Goal: Task Accomplishment & Management: Manage account settings

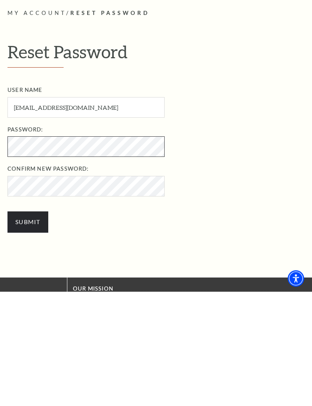
scroll to position [173, 0]
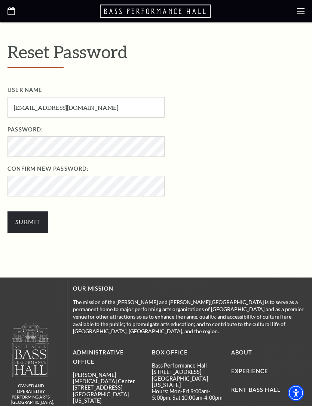
click at [34, 227] on input "Submit" at bounding box center [27, 222] width 41 height 21
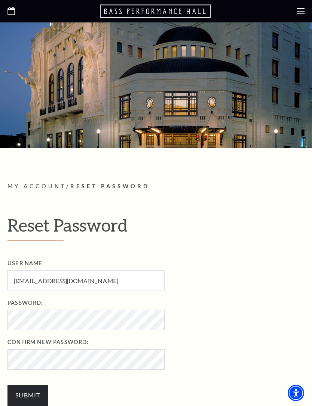
click at [299, 13] on icon at bounding box center [300, 10] width 7 height 7
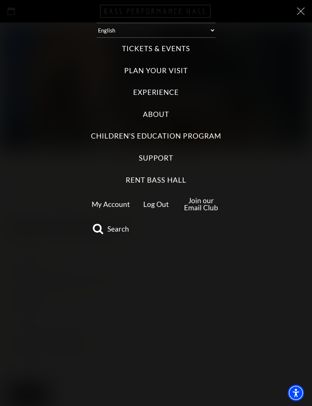
click at [179, 44] on label "Tickets & Events" at bounding box center [156, 49] width 68 height 10
click at [0, 0] on Events "Tickets & Events" at bounding box center [0, 0] width 0 height 0
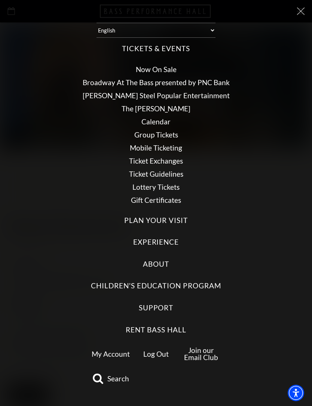
click at [114, 350] on link "My Account" at bounding box center [111, 354] width 38 height 9
click at [121, 350] on link "My Account" at bounding box center [111, 354] width 38 height 9
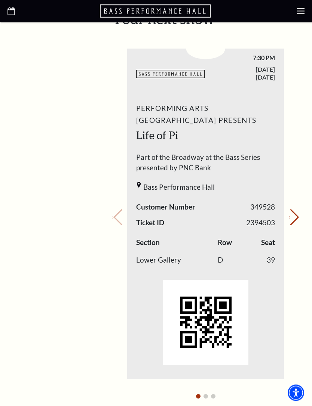
scroll to position [320, 0]
click at [292, 212] on button "Next slide." at bounding box center [294, 217] width 10 height 16
click at [289, 213] on button "Next slide." at bounding box center [294, 217] width 10 height 16
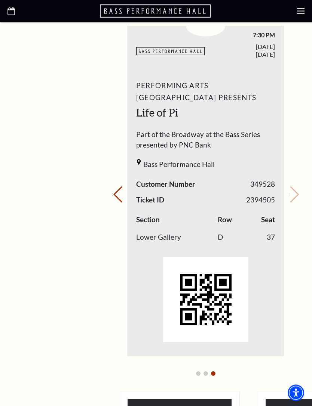
scroll to position [337, 0]
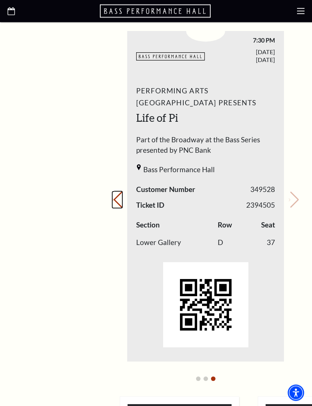
click at [122, 194] on button "Previous slide." at bounding box center [117, 200] width 10 height 16
click at [122, 196] on button "Previous slide." at bounding box center [117, 200] width 10 height 16
click at [123, 197] on div "Your next show Previous slide. Next slide." at bounding box center [205, 190] width 187 height 394
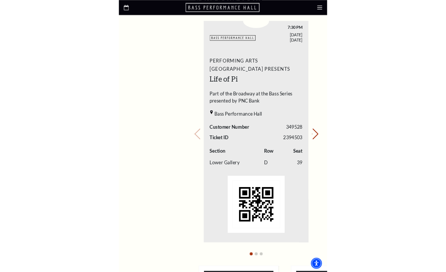
scroll to position [348, 0]
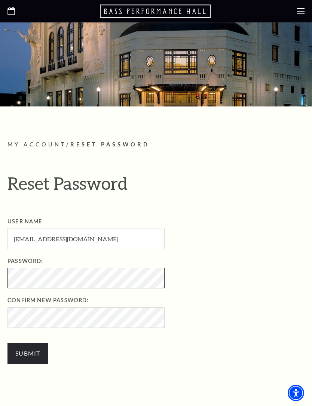
scroll to position [42, 0]
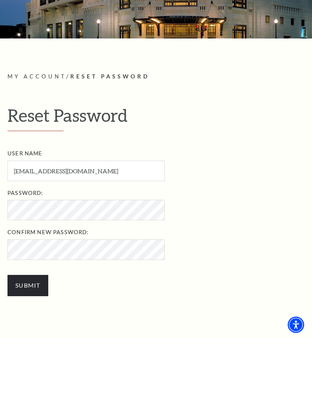
click at [39, 344] on input "Submit" at bounding box center [27, 354] width 41 height 21
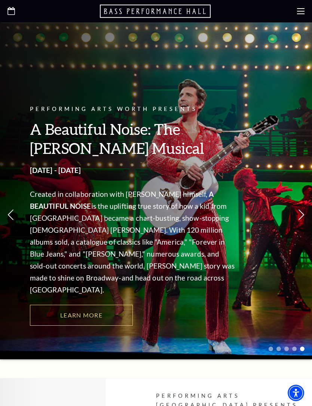
click at [300, 11] on use at bounding box center [300, 11] width 7 height 6
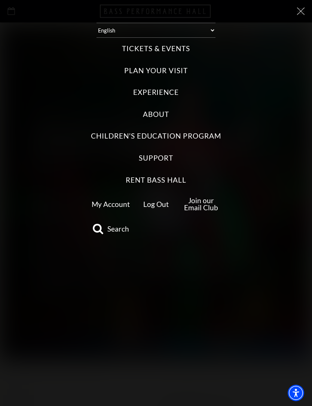
click at [182, 44] on label "Tickets & Events" at bounding box center [156, 49] width 68 height 10
click at [0, 0] on Events "Tickets & Events" at bounding box center [0, 0] width 0 height 0
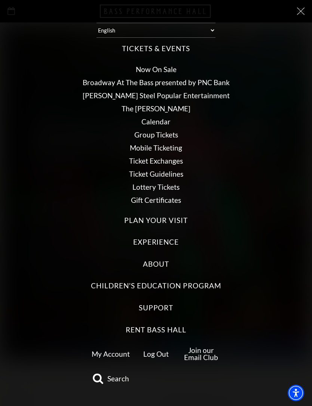
click at [120, 350] on link "My Account" at bounding box center [111, 354] width 38 height 9
click at [116, 350] on link "My Account" at bounding box center [111, 354] width 38 height 9
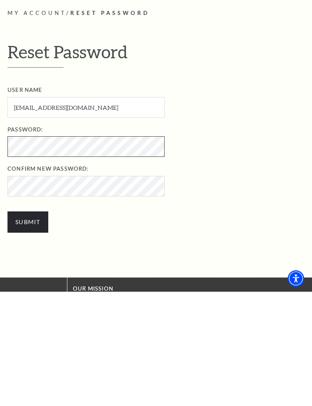
scroll to position [173, 0]
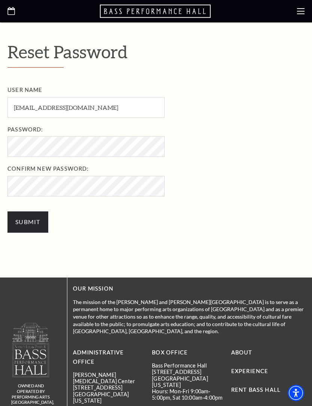
click at [40, 220] on input "Submit" at bounding box center [27, 222] width 41 height 21
